Goal: Task Accomplishment & Management: Complete application form

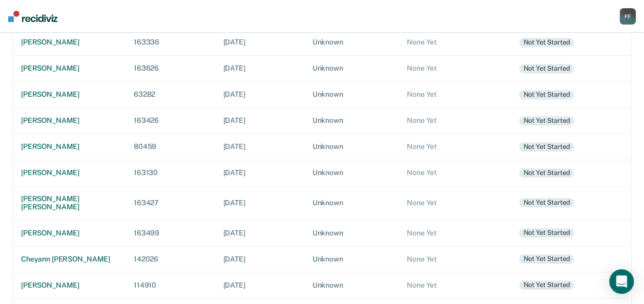
scroll to position [232, 0]
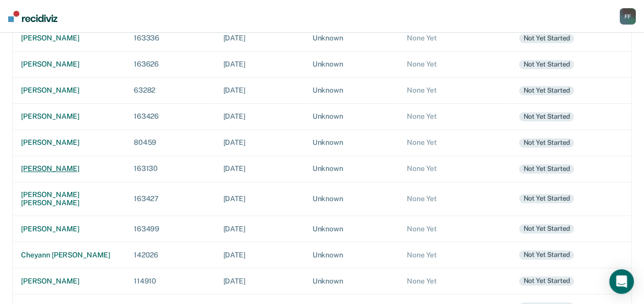
click at [57, 167] on div "[PERSON_NAME]" at bounding box center [69, 169] width 96 height 9
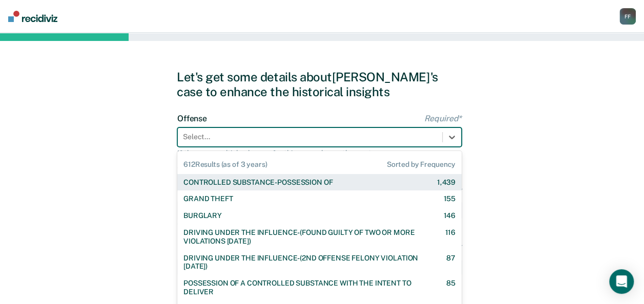
scroll to position [25, 0]
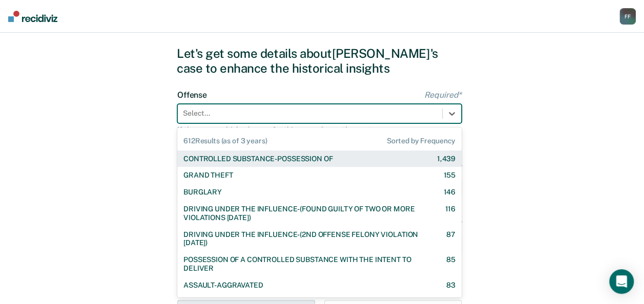
click at [209, 124] on div "612 results available. Use Up and Down to choose options, press Enter to select…" at bounding box center [319, 113] width 284 height 19
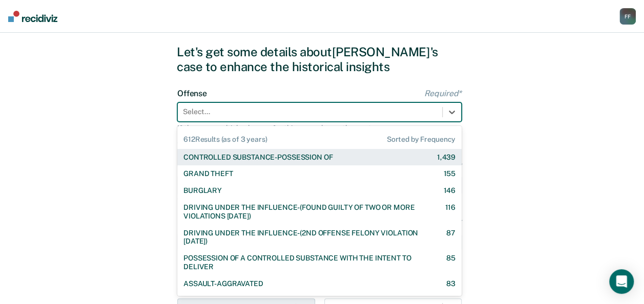
click at [216, 156] on div "CONTROLLED SUBSTANCE-POSSESSION OF" at bounding box center [258, 157] width 149 height 9
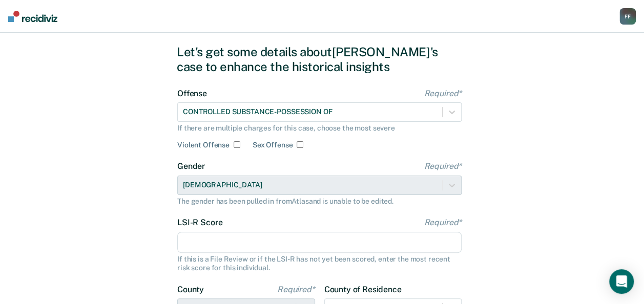
click at [231, 181] on div "Gender Required* Female The gender has been pulled in from Atlas and is unable …" at bounding box center [319, 183] width 284 height 44
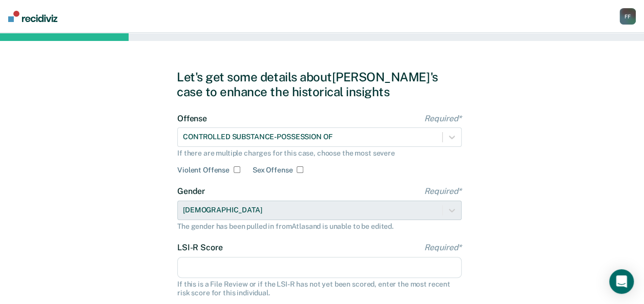
click at [351, 266] on input "LSI-R Score Required*" at bounding box center [319, 268] width 284 height 22
type input "18"
click at [528, 221] on div "Let's get some details about John's case to enhance the historical insights Off…" at bounding box center [322, 264] width 644 height 462
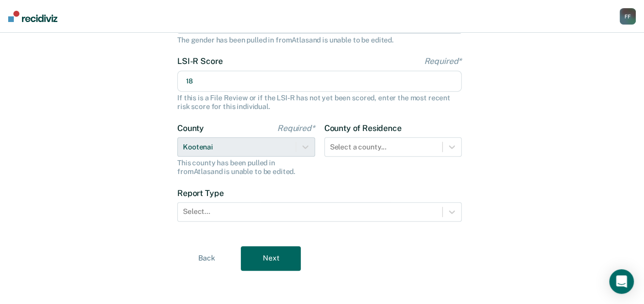
scroll to position [190, 0]
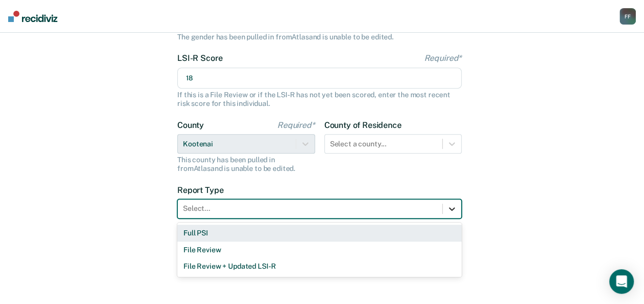
click at [450, 213] on icon at bounding box center [452, 209] width 10 height 10
click at [437, 228] on div "Full PSI" at bounding box center [319, 233] width 284 height 17
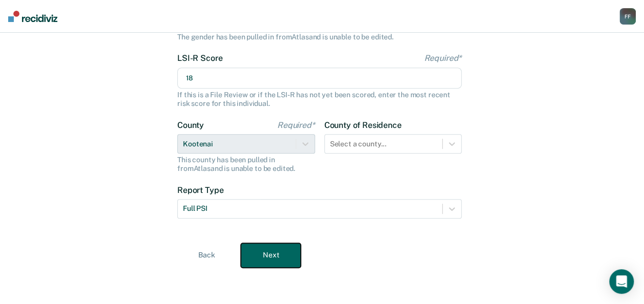
click at [292, 257] on button "Next" at bounding box center [271, 255] width 60 height 25
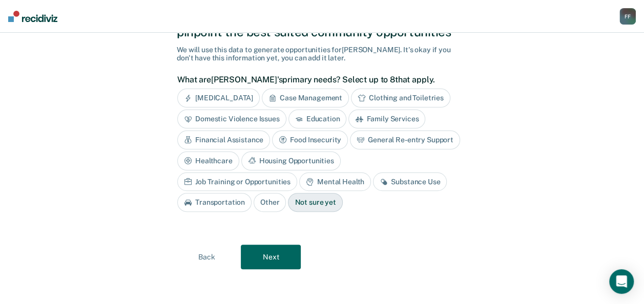
click at [258, 142] on div "Financial Assistance" at bounding box center [223, 140] width 93 height 19
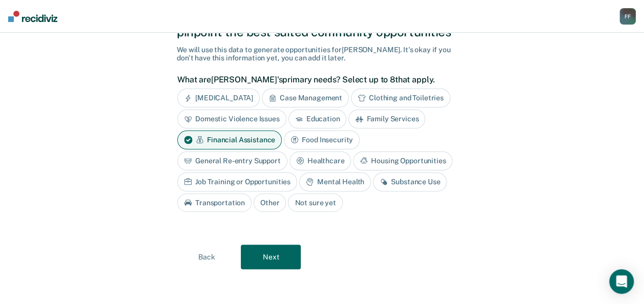
click at [391, 156] on div "Housing Opportunities" at bounding box center [402, 161] width 99 height 19
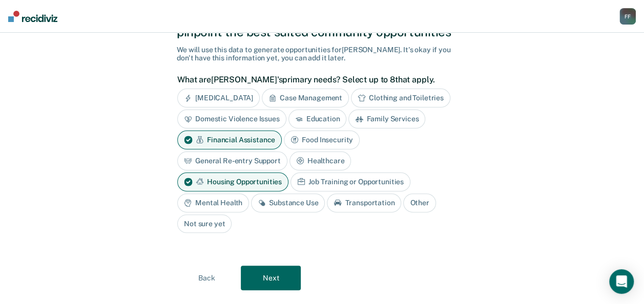
click at [325, 194] on div "Substance Use" at bounding box center [288, 203] width 74 height 19
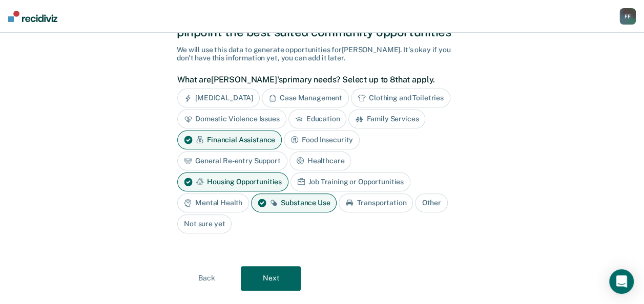
click at [339, 207] on div "Transportation" at bounding box center [376, 203] width 74 height 19
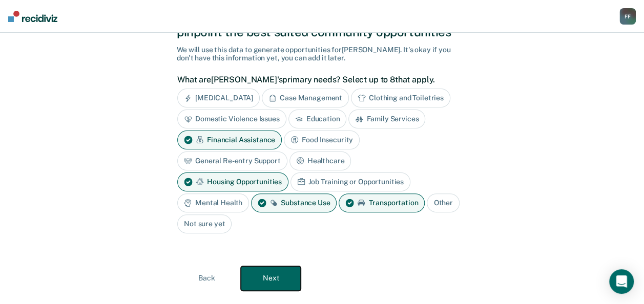
click at [266, 267] on button "Next" at bounding box center [271, 279] width 60 height 25
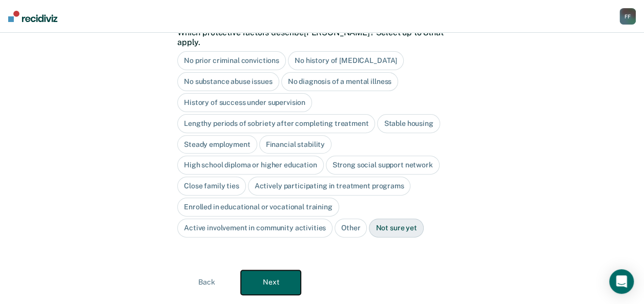
scroll to position [109, 0]
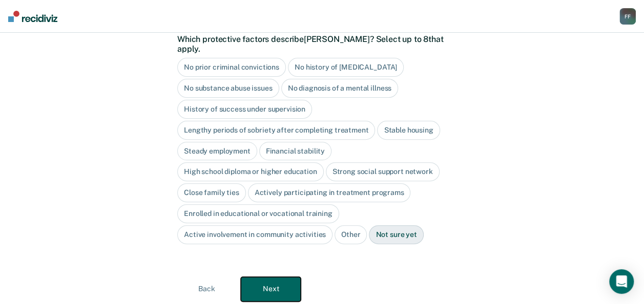
click at [287, 277] on button "Next" at bounding box center [271, 289] width 60 height 25
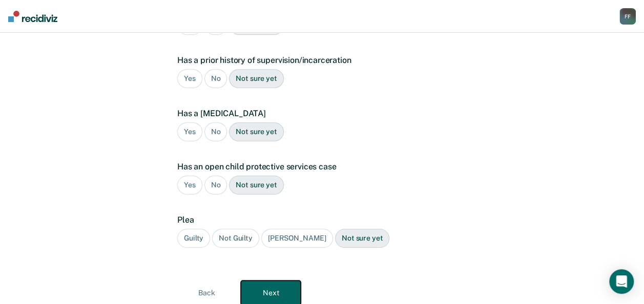
scroll to position [0, 0]
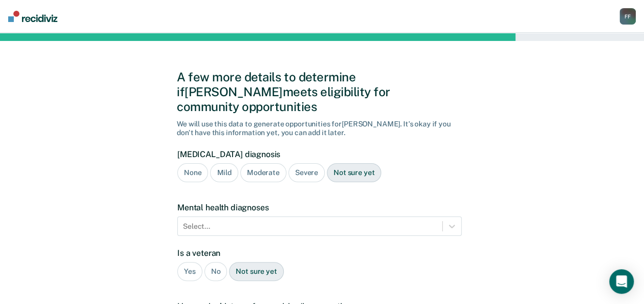
click at [255, 164] on div "Moderate" at bounding box center [263, 173] width 46 height 19
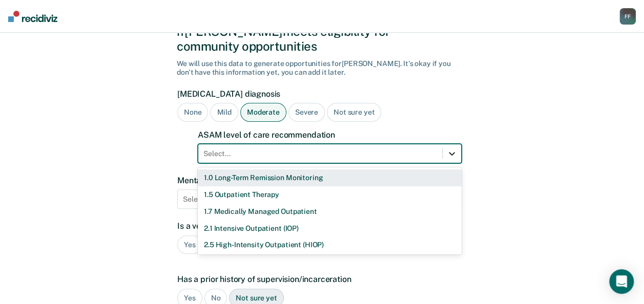
scroll to position [67, 0]
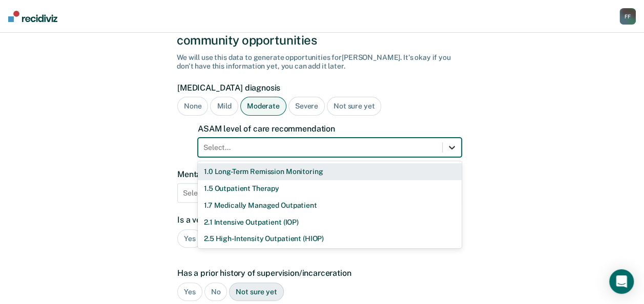
click at [443, 157] on div "11 results available. Use Up and Down to choose options, press Enter to select …" at bounding box center [330, 147] width 264 height 19
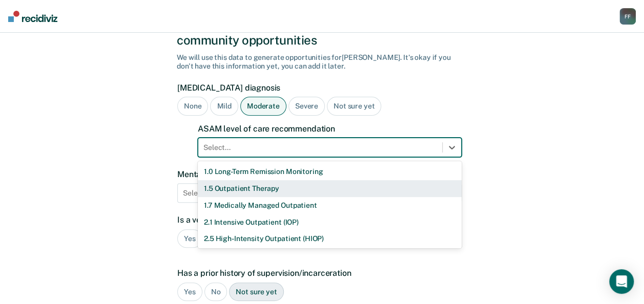
click at [371, 180] on div "1.5 Outpatient Therapy" at bounding box center [330, 188] width 264 height 17
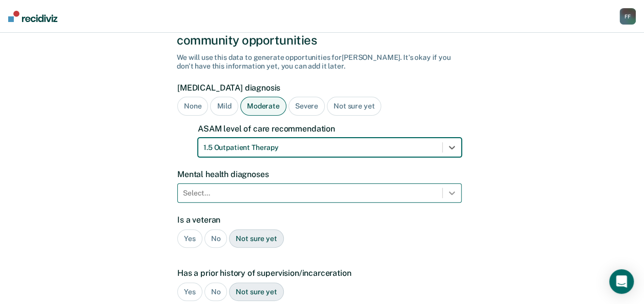
scroll to position [112, 0]
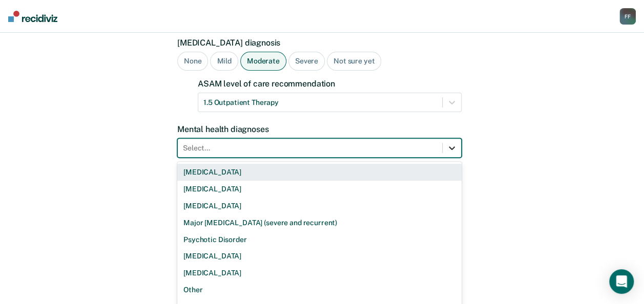
click at [458, 158] on div "9 results available. Use Up and Down to choose options, press Enter to select t…" at bounding box center [319, 147] width 284 height 19
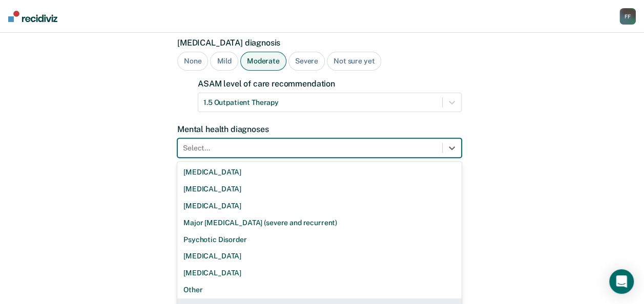
click at [321, 299] on div "None" at bounding box center [319, 307] width 284 height 17
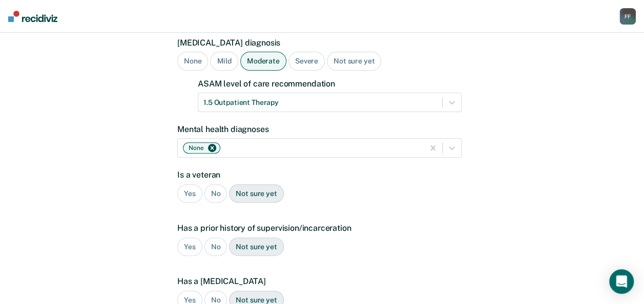
click at [478, 267] on div "A few more details to determine if John meets eligibility for community opportu…" at bounding box center [322, 215] width 644 height 589
click at [214, 185] on div "No" at bounding box center [216, 194] width 23 height 19
click at [186, 185] on div "Yes" at bounding box center [189, 194] width 25 height 19
click at [197, 238] on div "Yes" at bounding box center [189, 247] width 25 height 19
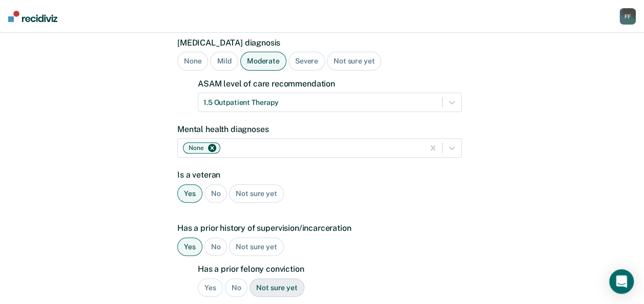
click at [307, 185] on div "Yes No Not sure yet" at bounding box center [319, 194] width 284 height 19
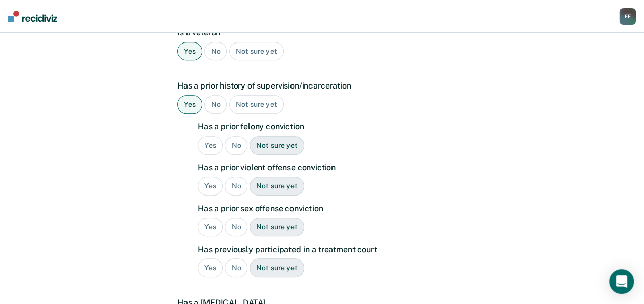
scroll to position [255, 0]
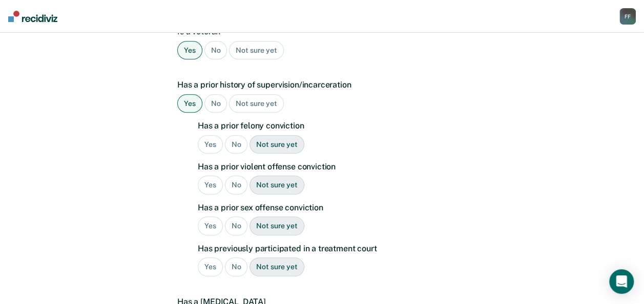
click at [237, 135] on div "No" at bounding box center [236, 144] width 23 height 19
click at [238, 176] on div "No" at bounding box center [236, 185] width 23 height 19
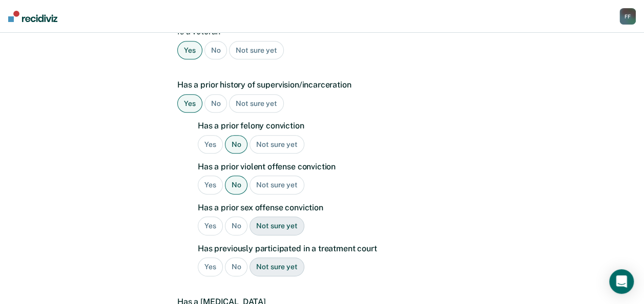
click at [240, 217] on div "No" at bounding box center [236, 226] width 23 height 19
click at [238, 258] on div "No" at bounding box center [236, 267] width 23 height 19
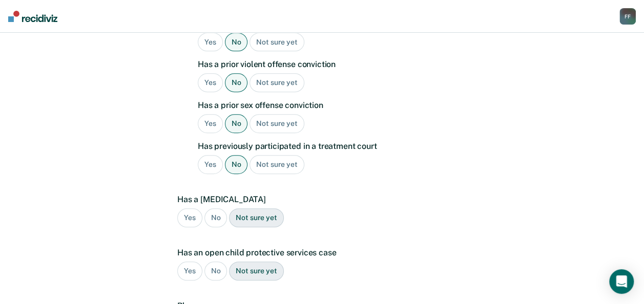
scroll to position [413, 0]
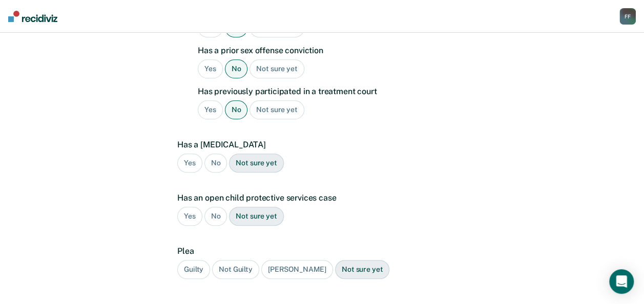
click at [216, 154] on div "No" at bounding box center [216, 163] width 23 height 19
click at [206, 260] on div "Guilty" at bounding box center [193, 269] width 33 height 19
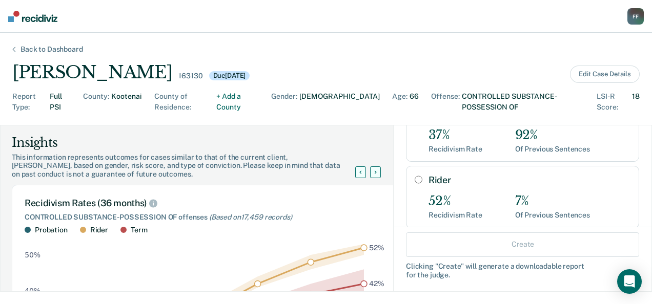
scroll to position [87, 0]
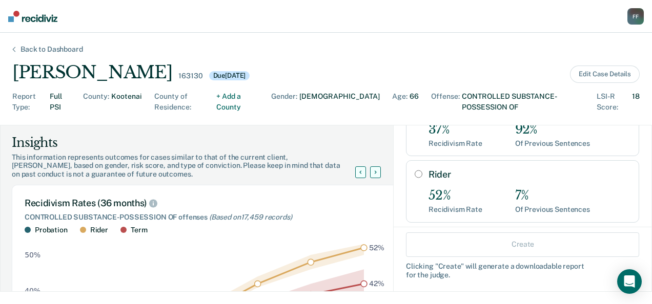
click at [415, 170] on input "Rider" at bounding box center [419, 174] width 8 height 8
radio input "true"
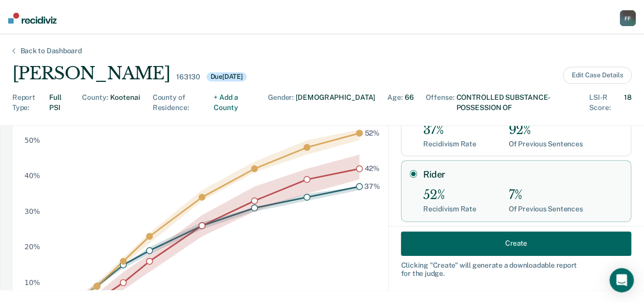
scroll to position [120, 0]
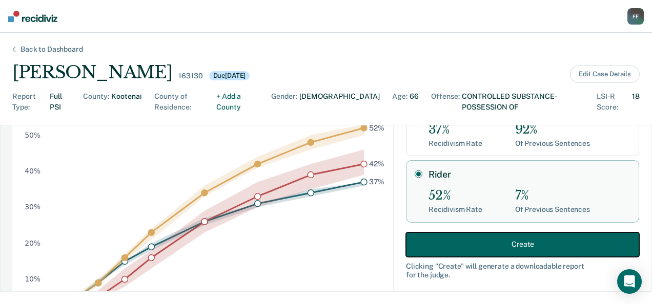
click at [562, 242] on button "Create" at bounding box center [522, 244] width 233 height 25
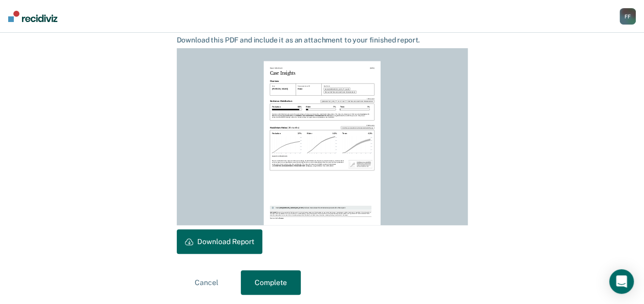
scroll to position [280, 0]
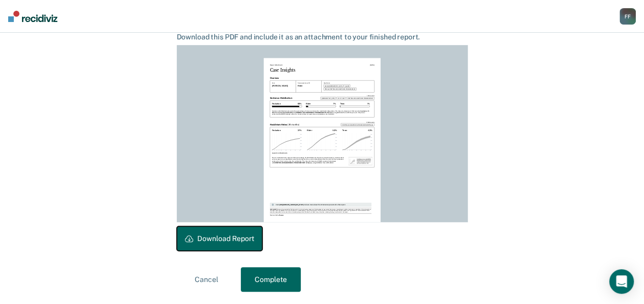
click at [237, 247] on button "Download Report" at bounding box center [220, 239] width 86 height 25
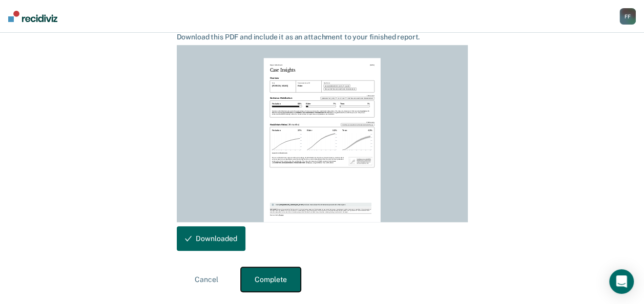
click at [261, 284] on button "Complete" at bounding box center [271, 280] width 60 height 25
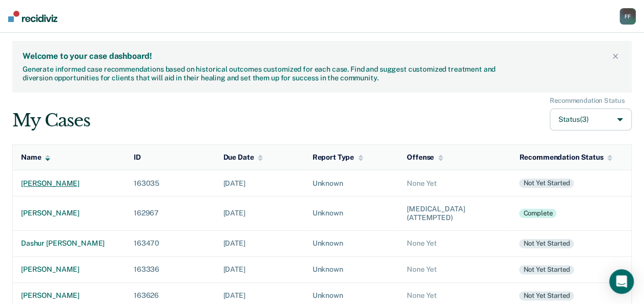
click at [73, 185] on div "[PERSON_NAME]" at bounding box center [69, 183] width 96 height 9
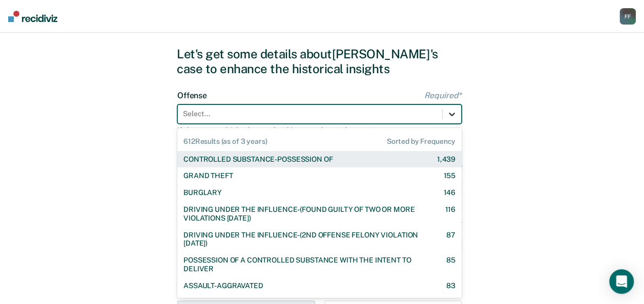
click at [455, 124] on div "612 results available. Use Up and Down to choose options, press Enter to select…" at bounding box center [319, 114] width 284 height 19
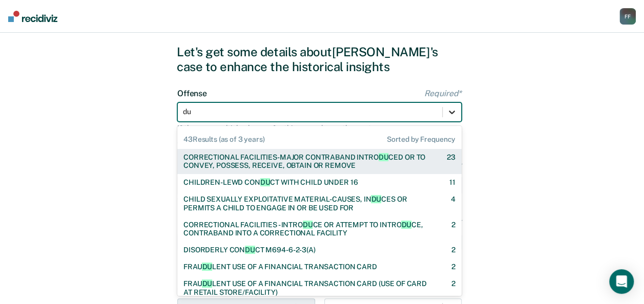
type input "dut"
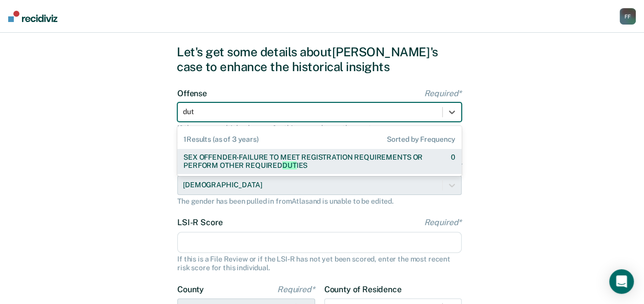
click at [404, 160] on div "SEX OFFENDER-FAILURE TO MEET REGISTRATION REQUIREMENTS OR PERFORM OTHER REQUIRE…" at bounding box center [309, 161] width 250 height 17
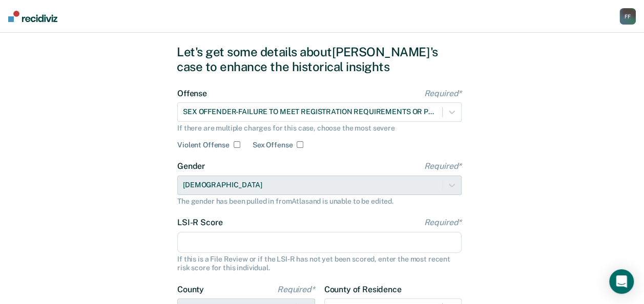
click at [370, 242] on input "LSI-R Score Required*" at bounding box center [319, 243] width 284 height 22
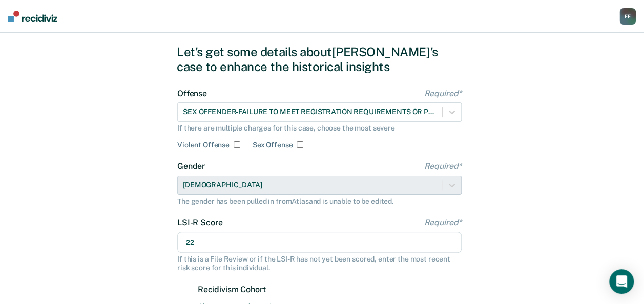
scroll to position [278, 0]
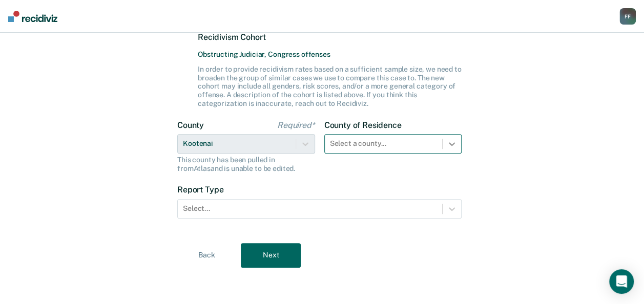
type input "22"
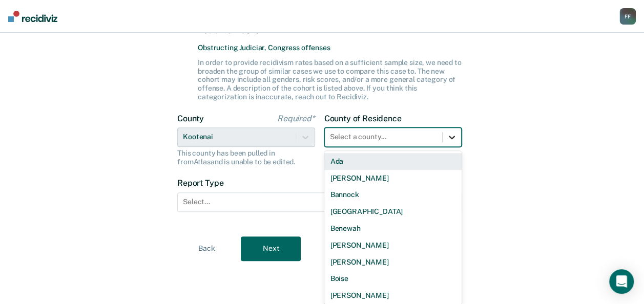
click at [453, 150] on div "County of Residence 44 results available. Use Up and Down to choose options, pr…" at bounding box center [393, 140] width 138 height 53
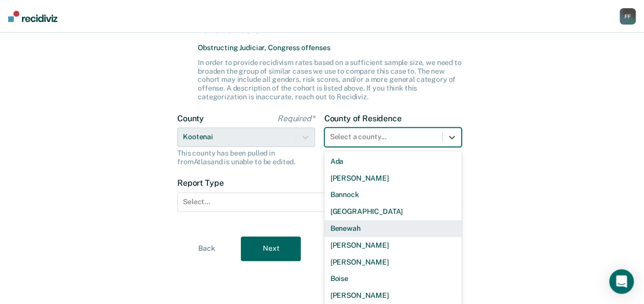
type input "k"
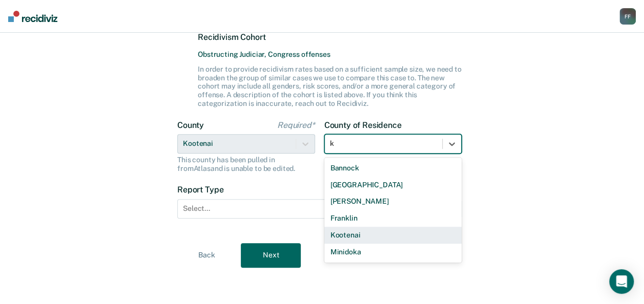
click at [404, 230] on div "Kootenai" at bounding box center [393, 235] width 138 height 17
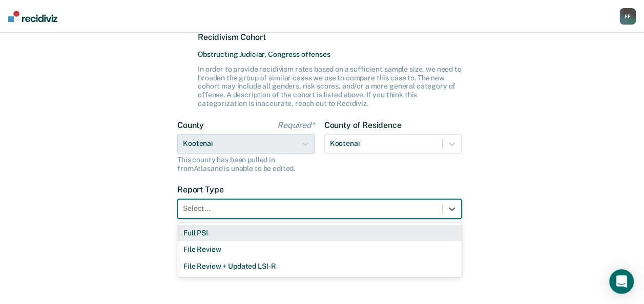
click at [432, 210] on div at bounding box center [310, 208] width 254 height 11
click at [390, 236] on div "Full PSI" at bounding box center [319, 233] width 284 height 17
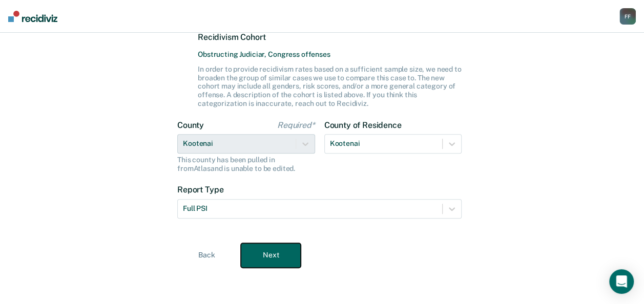
click at [277, 263] on button "Next" at bounding box center [271, 255] width 60 height 25
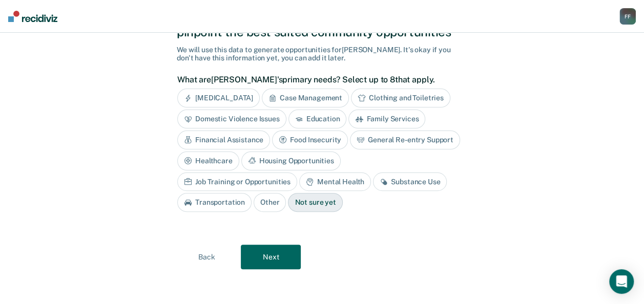
click at [297, 173] on div "Job Training or Opportunities" at bounding box center [237, 182] width 120 height 19
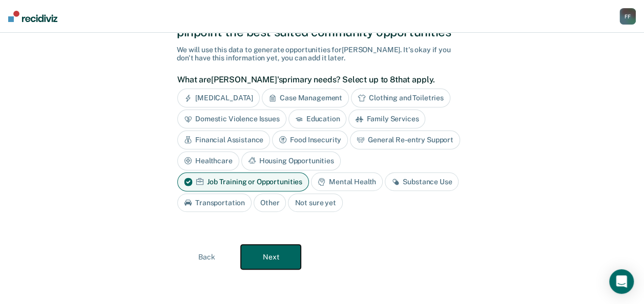
click at [277, 258] on button "Next" at bounding box center [271, 257] width 60 height 25
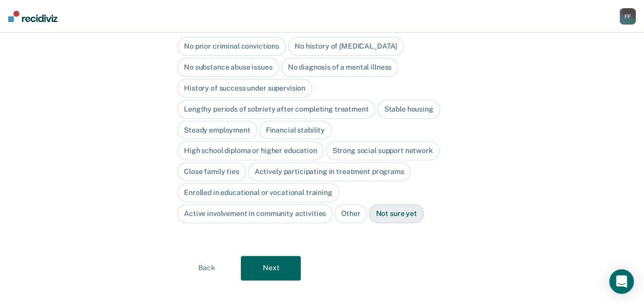
click at [220, 162] on div "Close family ties" at bounding box center [211, 171] width 69 height 19
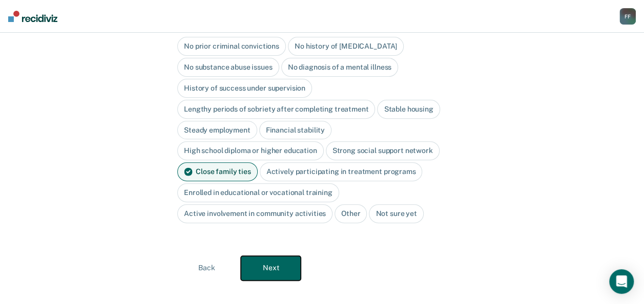
click at [270, 256] on button "Next" at bounding box center [271, 268] width 60 height 25
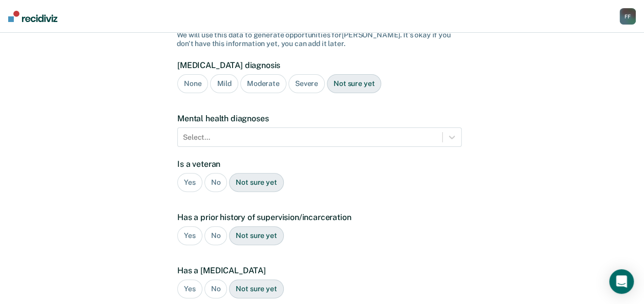
scroll to position [90, 0]
click at [216, 172] on div "No" at bounding box center [216, 181] width 23 height 19
click at [192, 226] on div "Yes" at bounding box center [189, 235] width 25 height 19
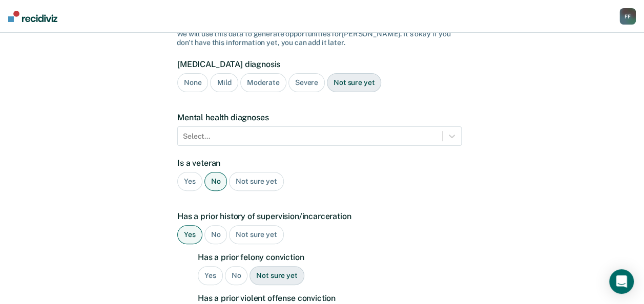
click at [214, 267] on div "Yes" at bounding box center [210, 276] width 25 height 19
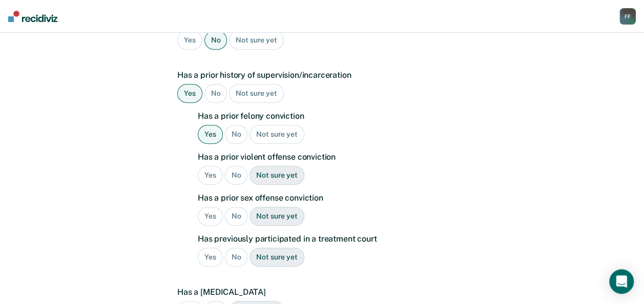
scroll to position [238, 0]
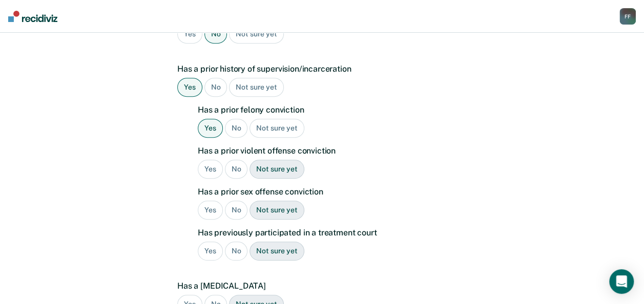
click at [206, 160] on div "Yes" at bounding box center [210, 169] width 25 height 19
click at [235, 201] on div "No" at bounding box center [236, 210] width 23 height 19
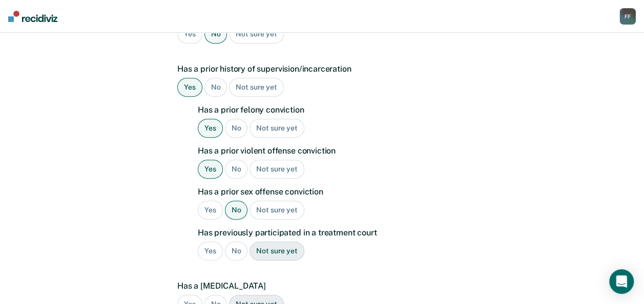
click at [233, 242] on div "No" at bounding box center [236, 251] width 23 height 19
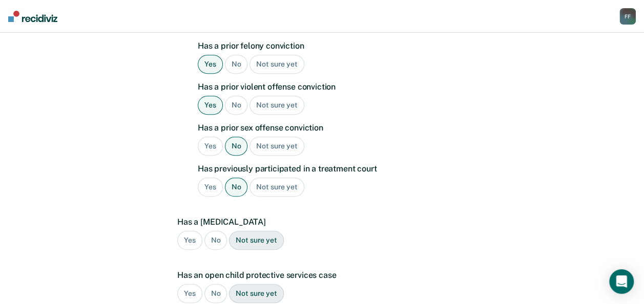
scroll to position [314, 0]
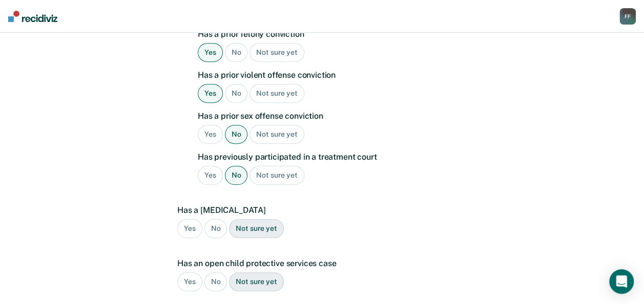
click at [213, 126] on div "Yes" at bounding box center [210, 134] width 25 height 19
click at [215, 219] on div "No" at bounding box center [216, 228] width 23 height 19
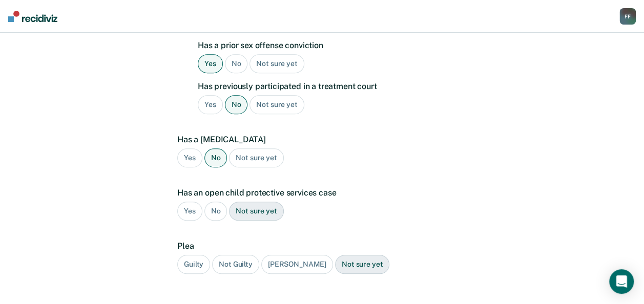
scroll to position [430, 0]
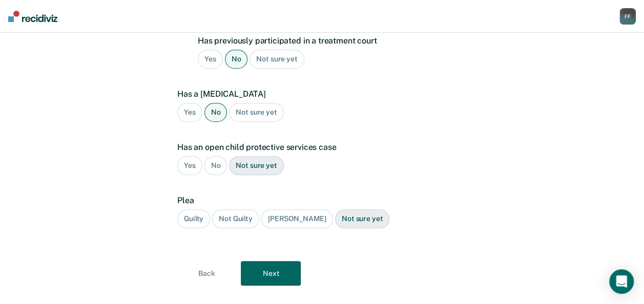
click at [196, 210] on div "Guilty" at bounding box center [193, 219] width 33 height 19
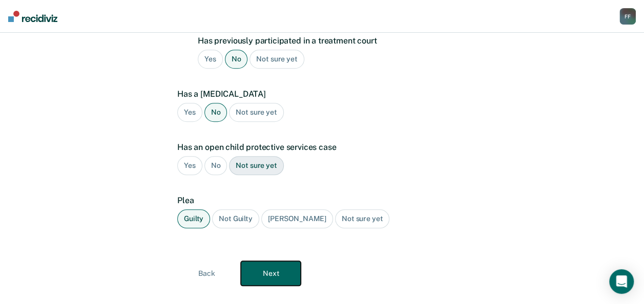
click at [263, 261] on button "Next" at bounding box center [271, 273] width 60 height 25
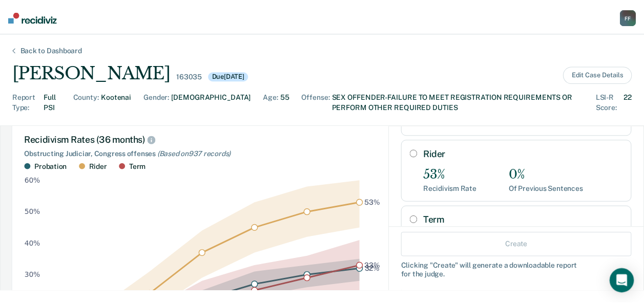
scroll to position [110, 0]
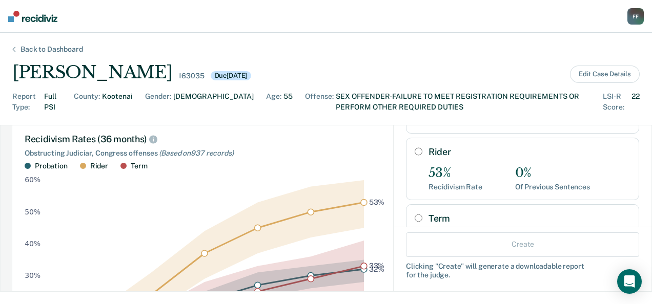
click at [415, 148] on input "Rider" at bounding box center [419, 152] width 8 height 8
radio input "true"
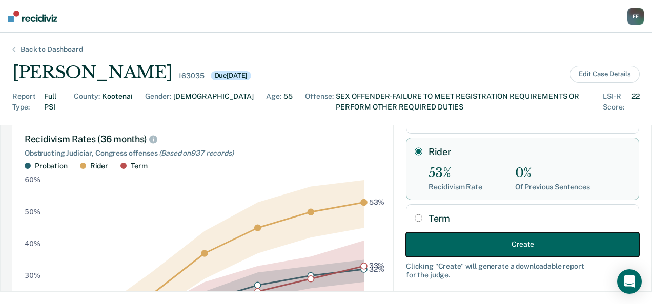
click at [516, 248] on button "Create" at bounding box center [522, 244] width 233 height 25
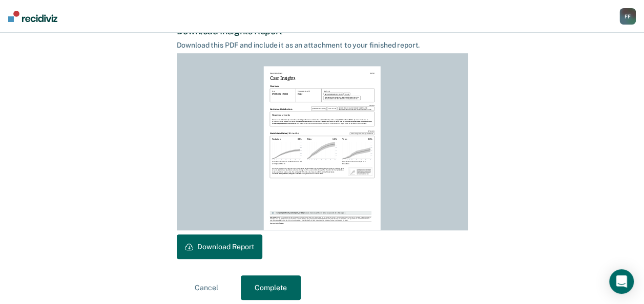
scroll to position [280, 0]
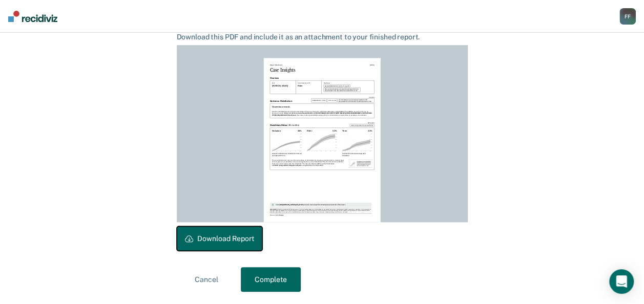
click at [195, 239] on button "Download Report" at bounding box center [220, 239] width 86 height 25
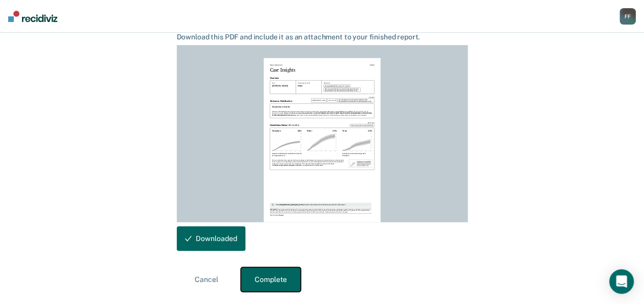
click at [293, 281] on button "Complete" at bounding box center [271, 280] width 60 height 25
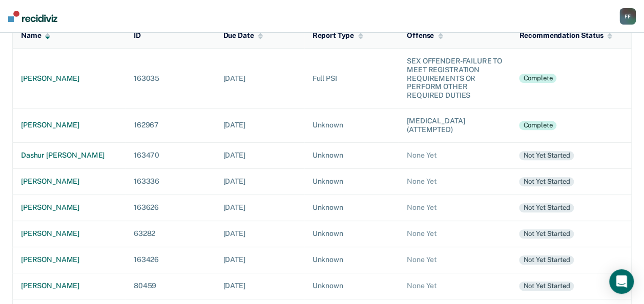
scroll to position [123, 0]
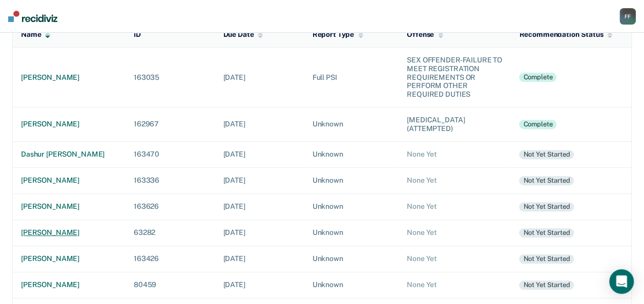
click at [39, 232] on div "[PERSON_NAME]" at bounding box center [69, 233] width 96 height 9
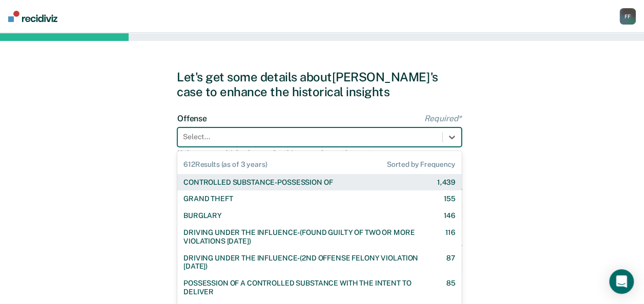
scroll to position [25, 0]
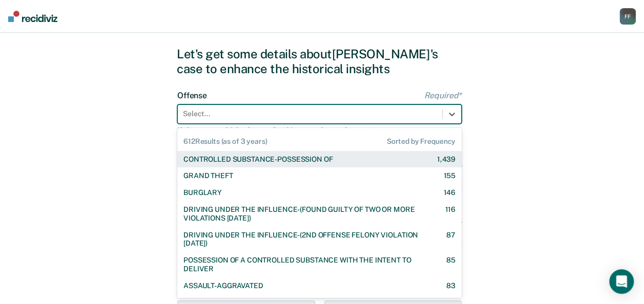
click at [346, 124] on div "612 results available. Use Up and Down to choose options, press Enter to select…" at bounding box center [319, 114] width 284 height 19
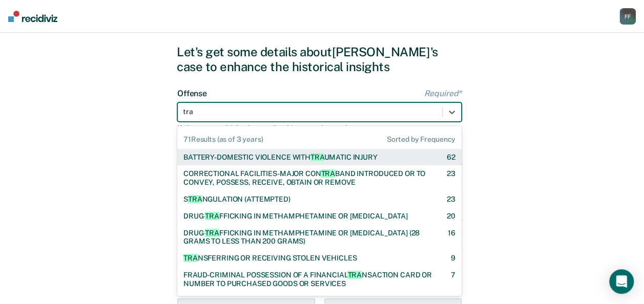
type input "traf"
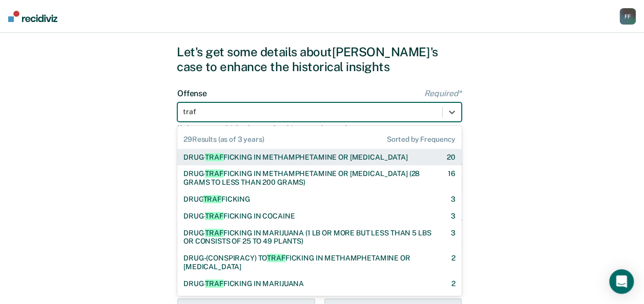
click at [354, 158] on div "DRUG- TRAF FICKING IN METHAMPHETAMINE OR [MEDICAL_DATA]" at bounding box center [296, 157] width 225 height 9
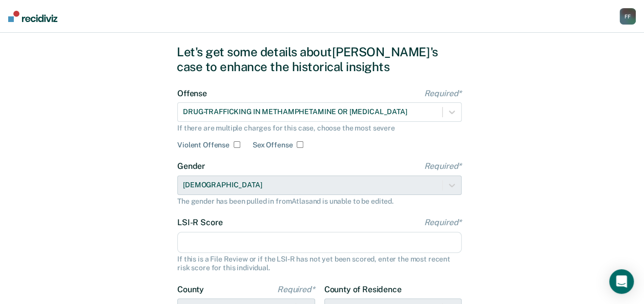
click at [236, 145] on input "Violent Offense" at bounding box center [237, 144] width 7 height 7
click at [234, 148] on input "Violent Offense" at bounding box center [237, 144] width 7 height 7
checkbox input "false"
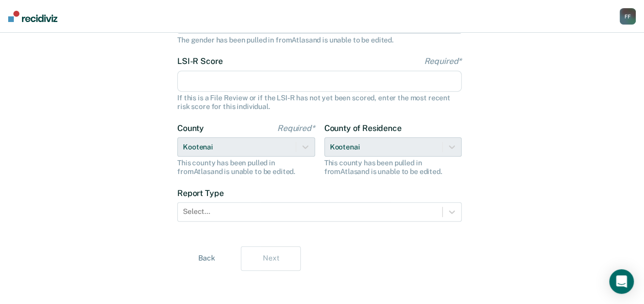
scroll to position [190, 0]
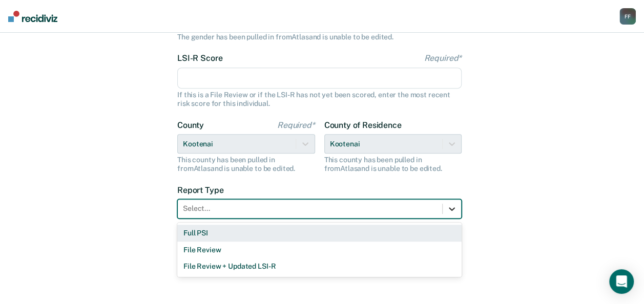
click at [458, 211] on div at bounding box center [452, 209] width 18 height 18
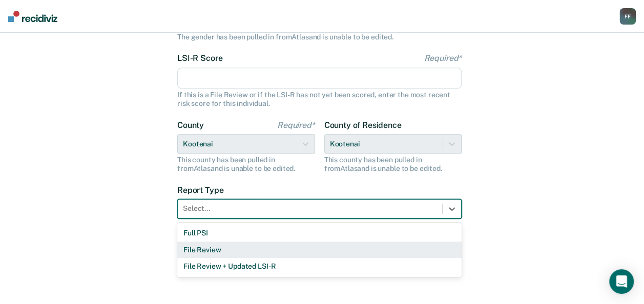
click at [409, 249] on div "File Review" at bounding box center [319, 250] width 284 height 17
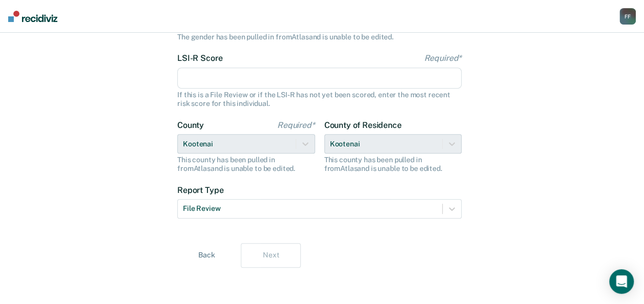
click at [389, 79] on input "LSI-R Score Required*" at bounding box center [319, 79] width 284 height 22
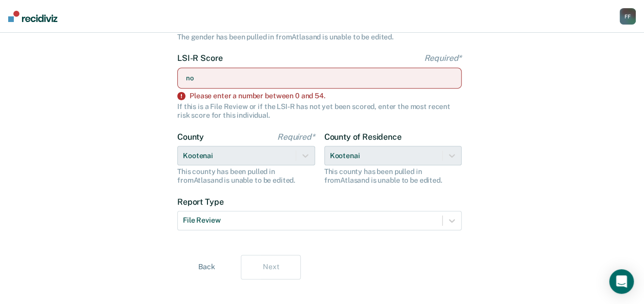
type input "n"
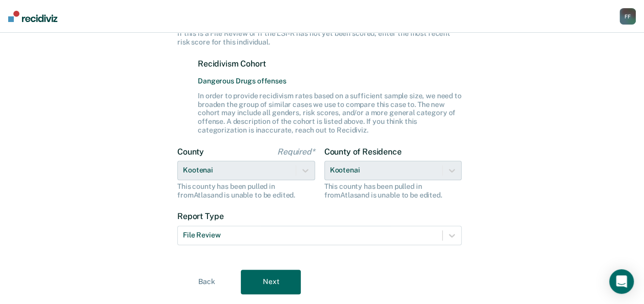
scroll to position [272, 0]
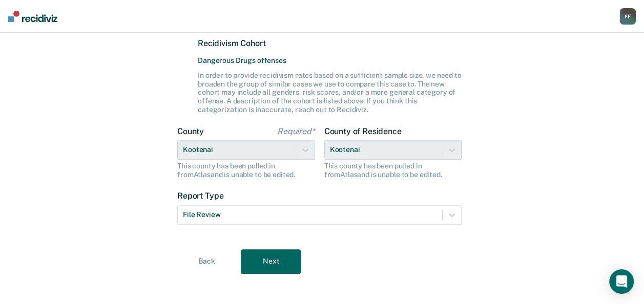
type input "0"
click at [268, 268] on button "Next" at bounding box center [271, 262] width 60 height 25
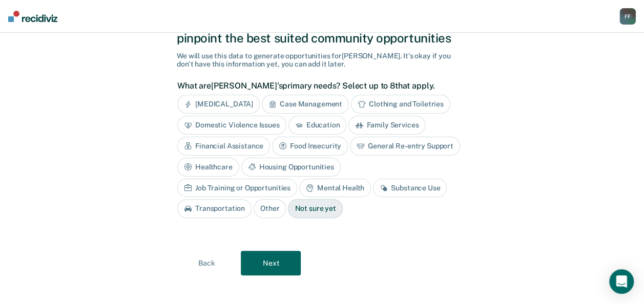
click at [373, 189] on div "Substance Use" at bounding box center [410, 188] width 74 height 19
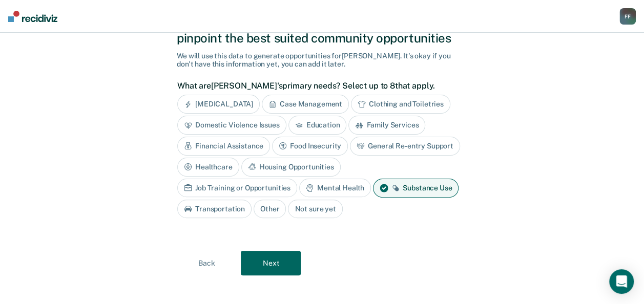
click at [297, 179] on div "Job Training or Opportunities" at bounding box center [237, 188] width 120 height 19
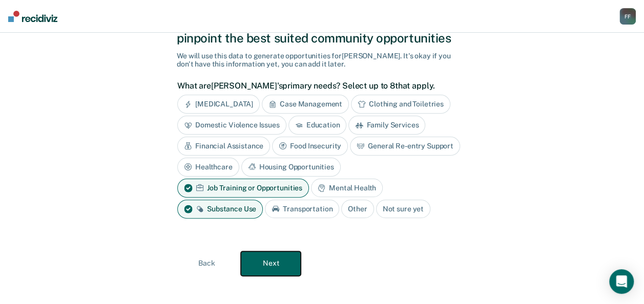
click at [282, 256] on button "Next" at bounding box center [271, 264] width 60 height 25
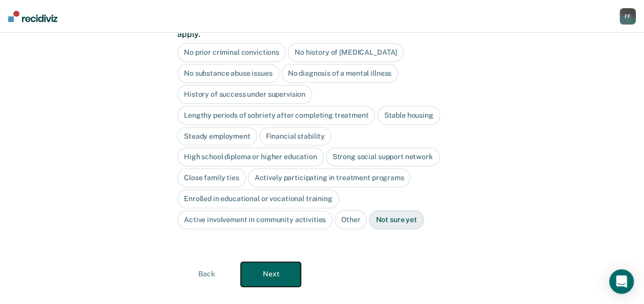
click at [285, 267] on button "Next" at bounding box center [271, 274] width 60 height 25
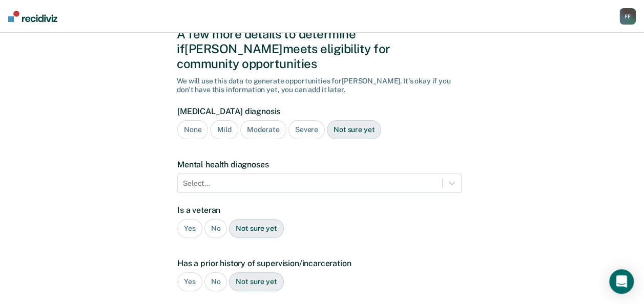
scroll to position [36, 0]
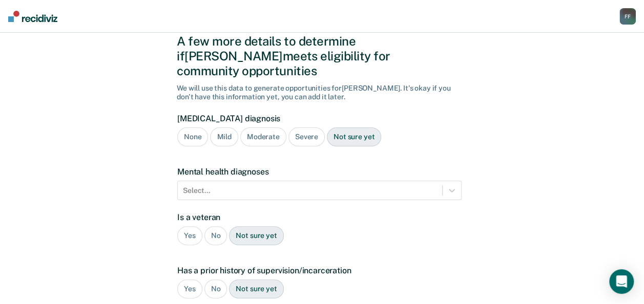
click at [305, 128] on div "Severe" at bounding box center [307, 137] width 36 height 19
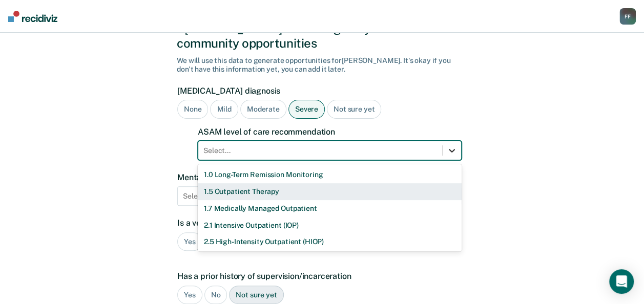
click at [444, 160] on div "11 results available. Use Up and Down to choose options, press Enter to select …" at bounding box center [330, 150] width 264 height 19
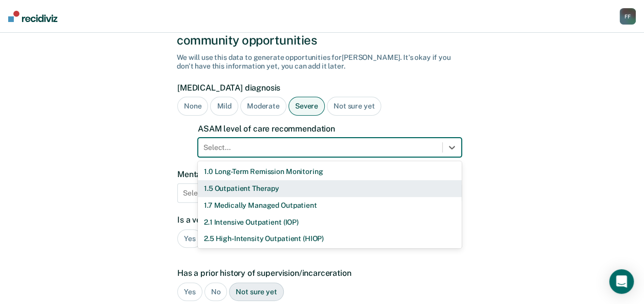
click at [432, 180] on div "1.5 Outpatient Therapy" at bounding box center [330, 188] width 264 height 17
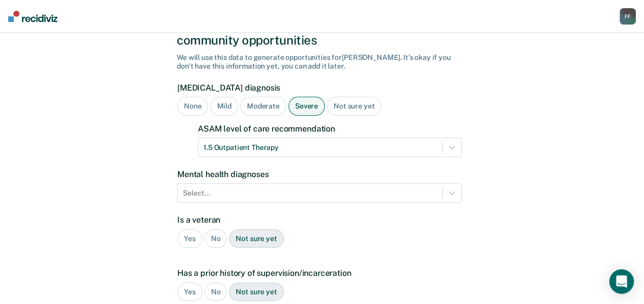
click at [215, 230] on div "No" at bounding box center [216, 239] width 23 height 19
click at [192, 283] on div "Yes" at bounding box center [189, 292] width 25 height 19
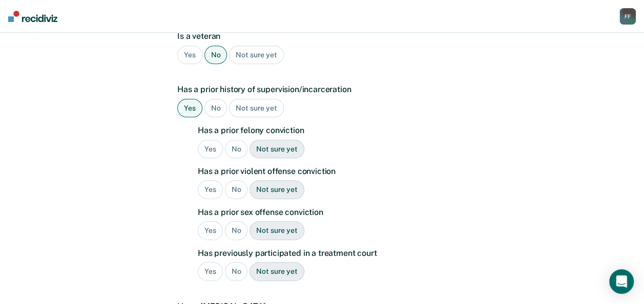
scroll to position [251, 0]
click at [208, 139] on div "Yes" at bounding box center [210, 148] width 25 height 19
click at [212, 180] on div "Yes" at bounding box center [210, 189] width 25 height 19
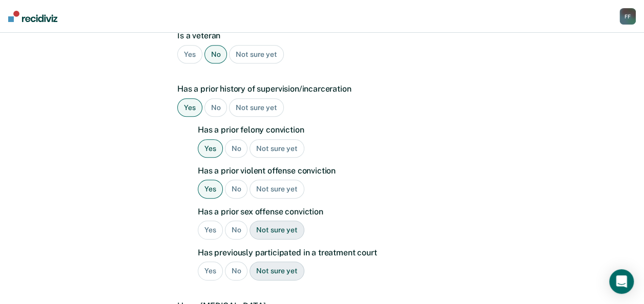
click at [236, 221] on div "No" at bounding box center [236, 230] width 23 height 19
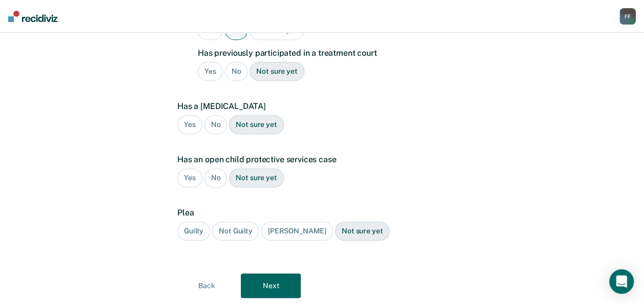
scroll to position [454, 0]
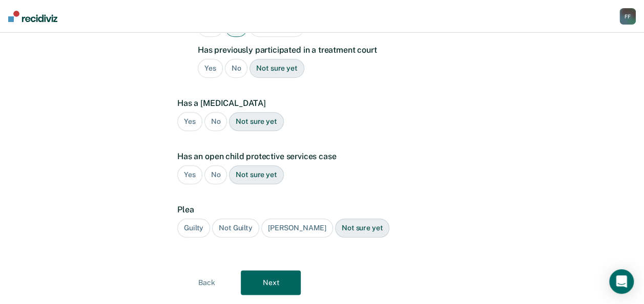
click at [189, 219] on div "Guilty" at bounding box center [193, 228] width 33 height 19
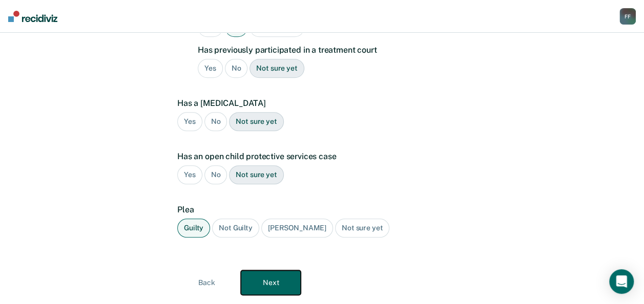
click at [288, 271] on button "Next" at bounding box center [271, 283] width 60 height 25
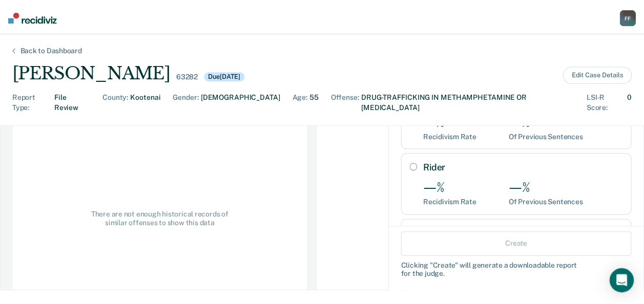
scroll to position [97, 0]
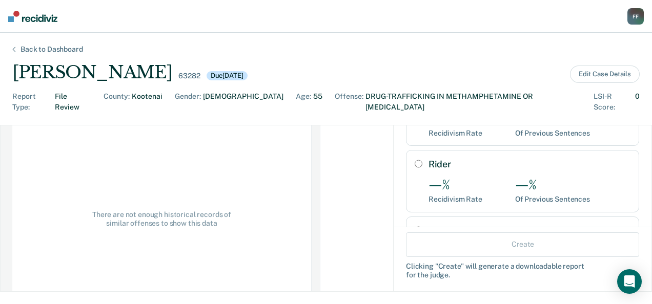
click at [415, 227] on input "Term" at bounding box center [419, 231] width 8 height 8
radio input "true"
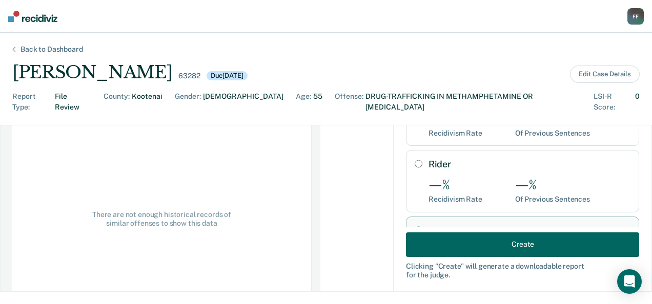
drag, startPoint x: 408, startPoint y: 211, endPoint x: 447, endPoint y: 243, distance: 50.7
click at [447, 194] on div "Create Recommendations Select the disposition below that you plan to recommend …" at bounding box center [523, 111] width 258 height 166
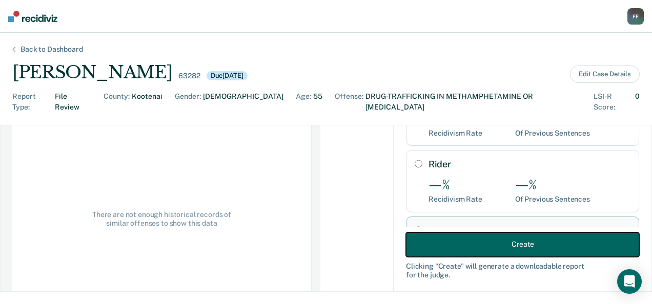
click at [447, 243] on button "Create" at bounding box center [522, 244] width 233 height 25
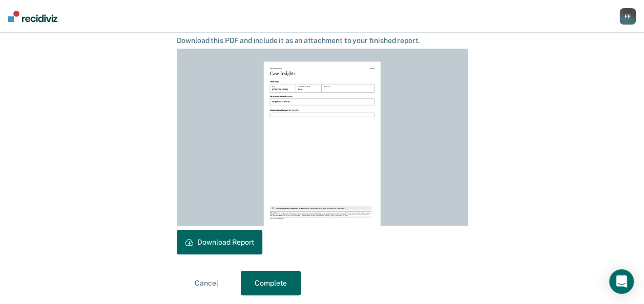
scroll to position [280, 0]
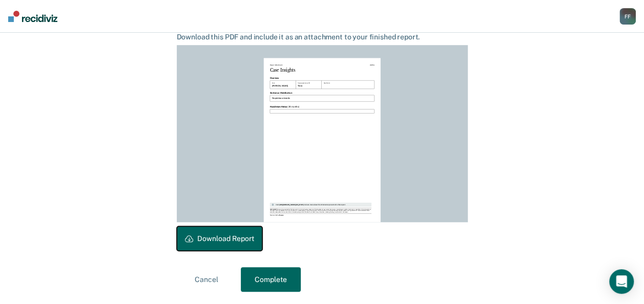
click at [205, 235] on button "Download Report" at bounding box center [220, 239] width 86 height 25
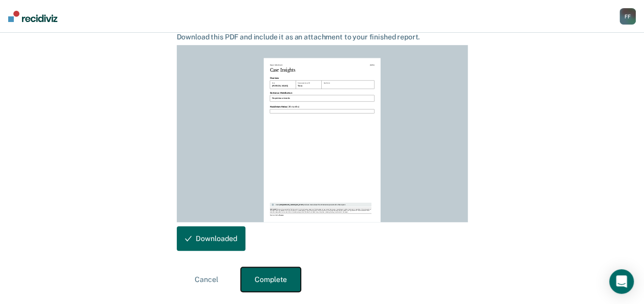
click at [277, 281] on button "Complete" at bounding box center [271, 280] width 60 height 25
